Goal: Navigation & Orientation: Find specific page/section

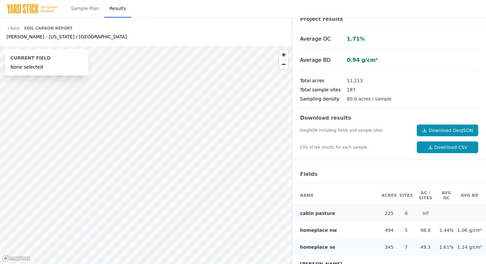
scroll to position [16, 0]
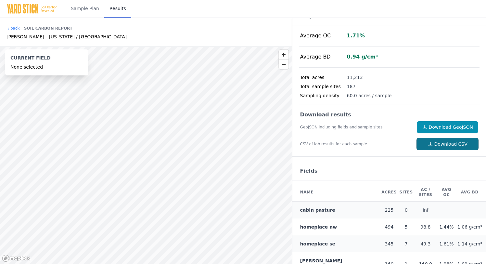
click at [433, 143] on icon at bounding box center [430, 143] width 5 height 5
click at [384, 1] on div "Sample Plan Results" at bounding box center [243, 9] width 486 height 18
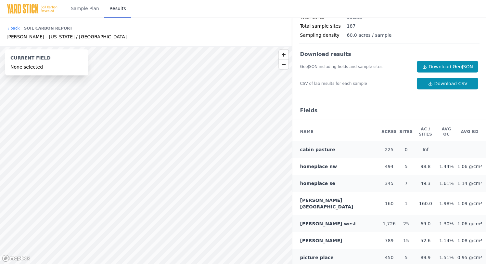
scroll to position [0, 0]
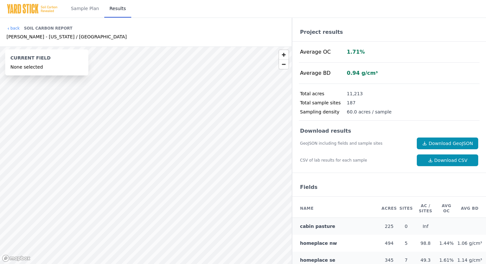
click at [26, 58] on div "Current Field" at bounding box center [46, 59] width 73 height 9
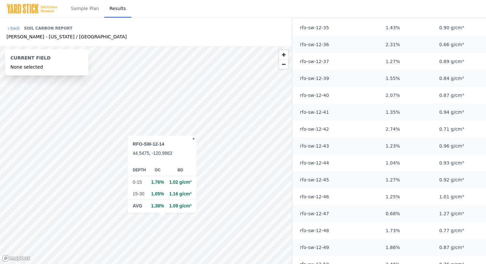
scroll to position [983, 0]
click at [12, 28] on link "back" at bounding box center [12, 28] width 13 height 5
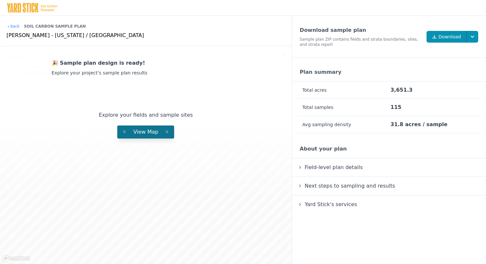
click at [137, 127] on button "View Map" at bounding box center [145, 131] width 57 height 13
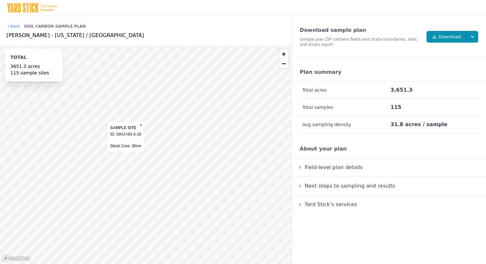
click at [315, 168] on span "Field-level plan details" at bounding box center [334, 167] width 61 height 9
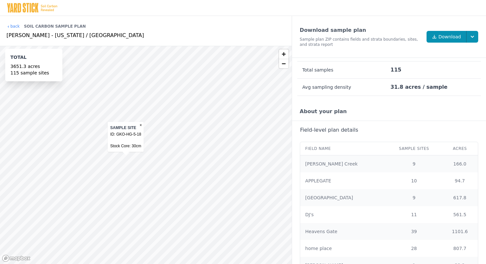
scroll to position [43, 0]
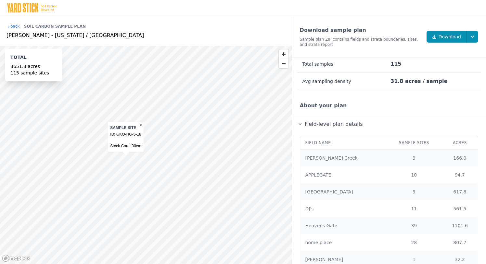
click at [309, 116] on details "Field-level plan details Field name Sample Sites Acres Adams Creek 9 166.0 APPL…" at bounding box center [389, 222] width 194 height 214
click at [309, 123] on span "Field-level plan details" at bounding box center [334, 124] width 61 height 9
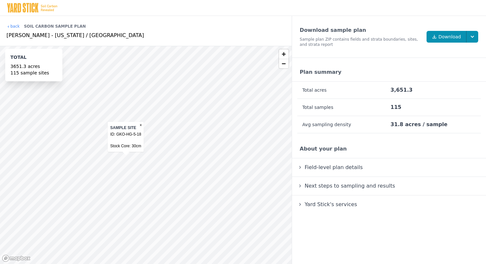
click at [318, 185] on span "Next steps to sampling and results" at bounding box center [350, 185] width 93 height 9
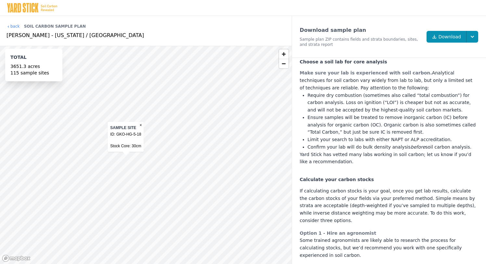
scroll to position [334, 0]
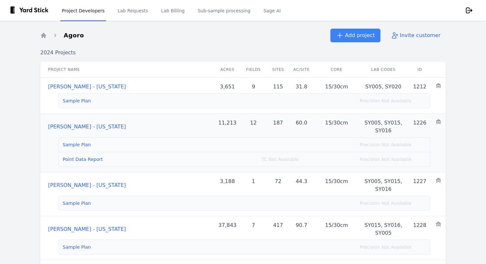
click at [74, 159] on link "Point Data Report" at bounding box center [83, 159] width 40 height 5
click at [42, 31] on ol "Home Agoro" at bounding box center [62, 35] width 44 height 9
click at [45, 39] on ol "Home Agoro" at bounding box center [62, 35] width 44 height 9
click at [44, 36] on icon "Breadcrumb" at bounding box center [43, 35] width 5 height 5
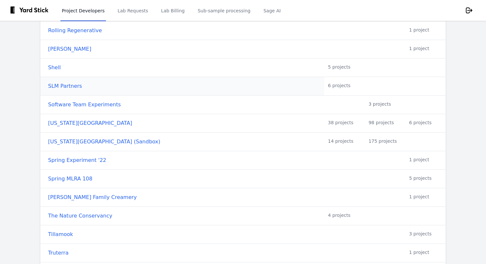
scroll to position [933, 0]
click at [63, 87] on link "SLM Partners" at bounding box center [184, 86] width 272 height 8
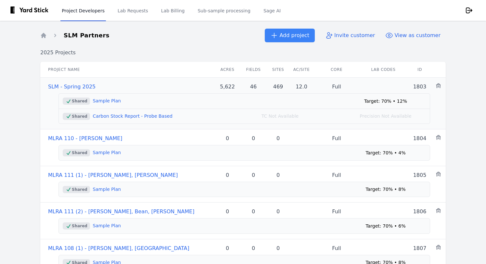
click at [112, 118] on link "Carbon Stock Report - Probe Based" at bounding box center [133, 115] width 80 height 5
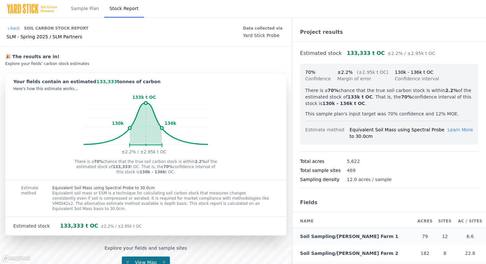
click at [138, 260] on span "View Map" at bounding box center [146, 262] width 30 height 5
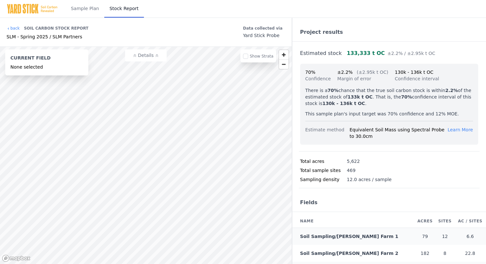
click at [36, 70] on div "Current Field None selected" at bounding box center [47, 62] width 78 height 21
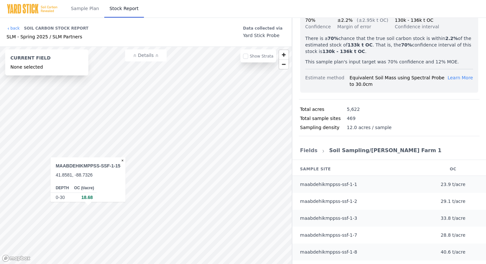
scroll to position [116, 0]
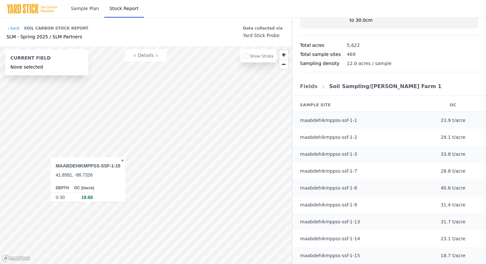
click at [86, 9] on link "Sample Plan" at bounding box center [85, 9] width 39 height 18
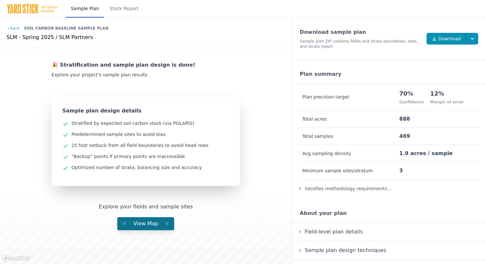
click at [149, 222] on span "View Map" at bounding box center [145, 223] width 35 height 6
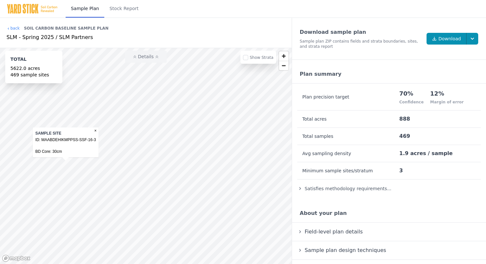
click at [139, 58] on button "Details" at bounding box center [146, 57] width 42 height 12
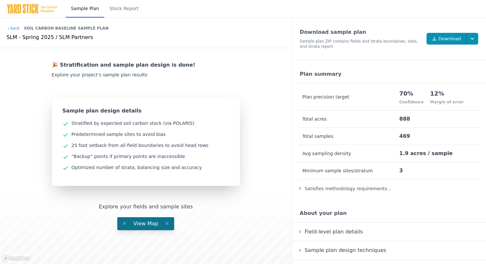
click at [145, 220] on span "View Map" at bounding box center [145, 223] width 35 height 6
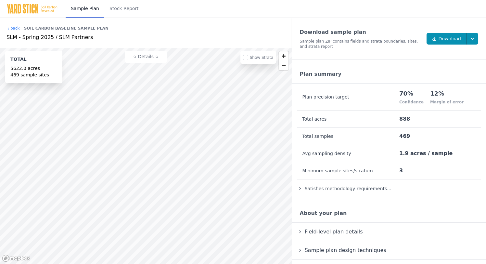
scroll to position [14, 0]
